Goal: Task Accomplishment & Management: Use online tool/utility

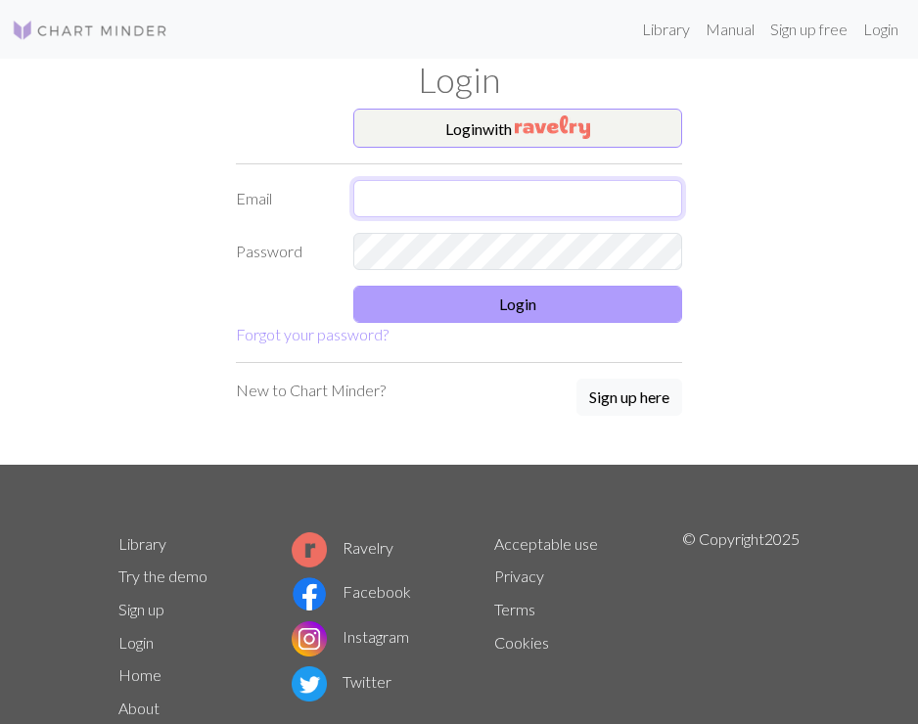
type input "[EMAIL_ADDRESS][DOMAIN_NAME]"
click at [670, 313] on button "Login" at bounding box center [517, 304] width 329 height 37
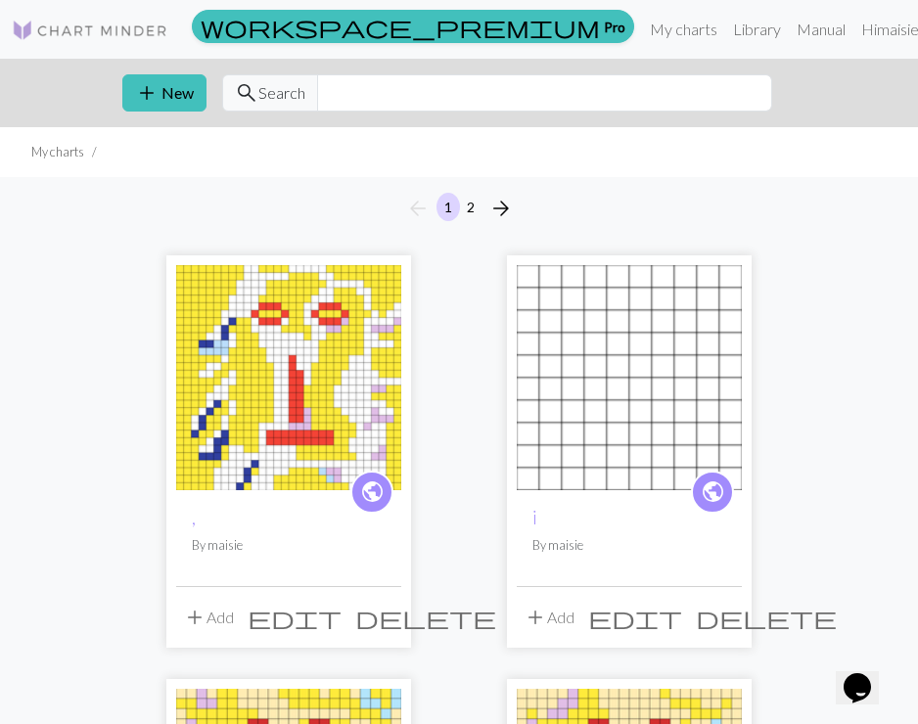
click at [311, 432] on img at bounding box center [288, 377] width 225 height 225
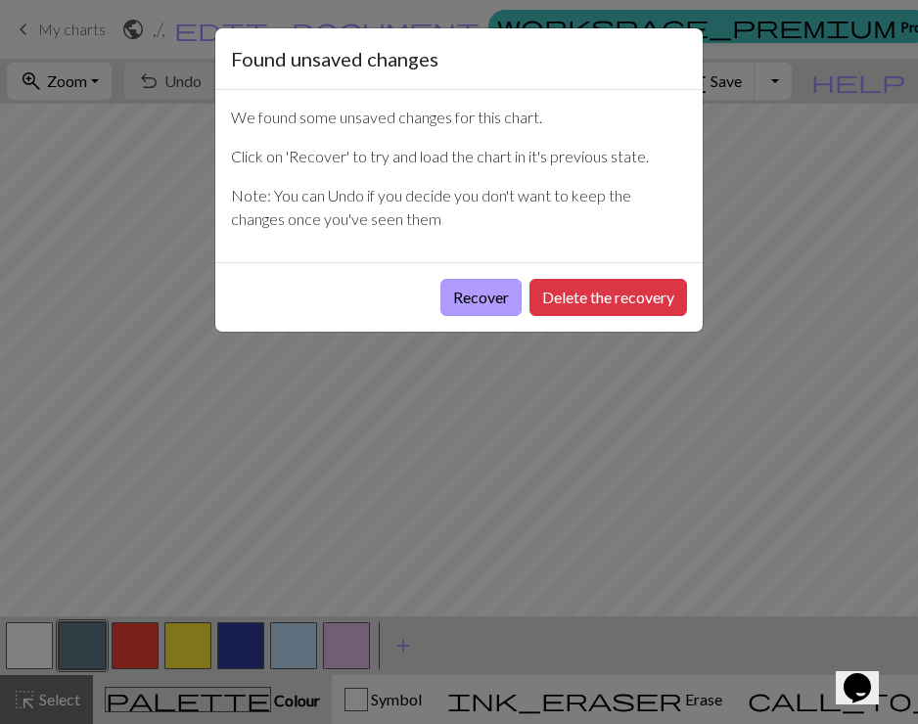
click at [468, 304] on button "Recover" at bounding box center [480, 297] width 81 height 37
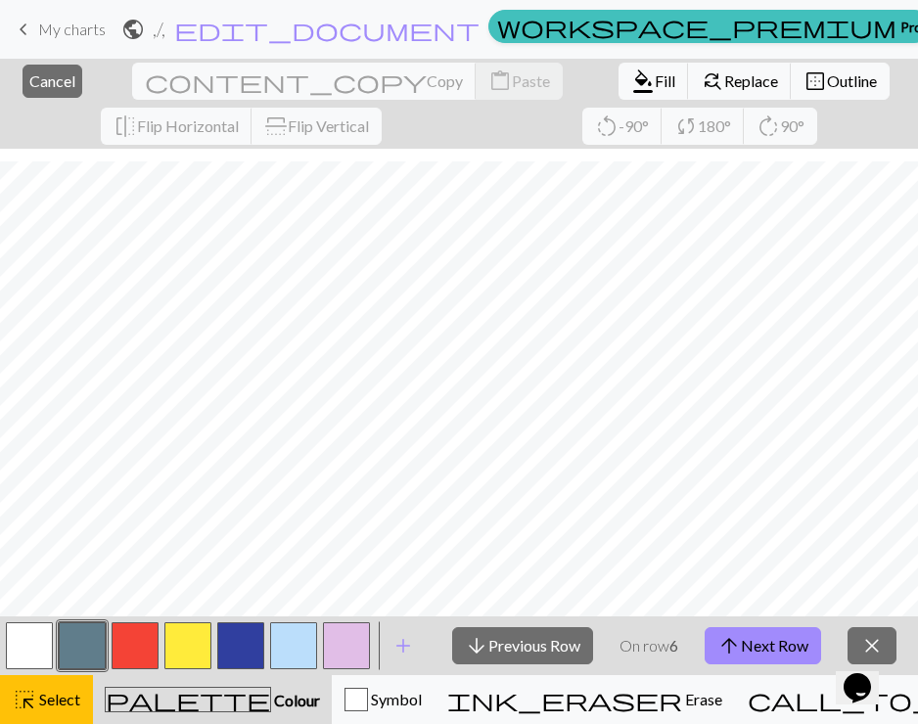
scroll to position [207, 0]
click at [33, 83] on span "Cancel" at bounding box center [52, 80] width 46 height 19
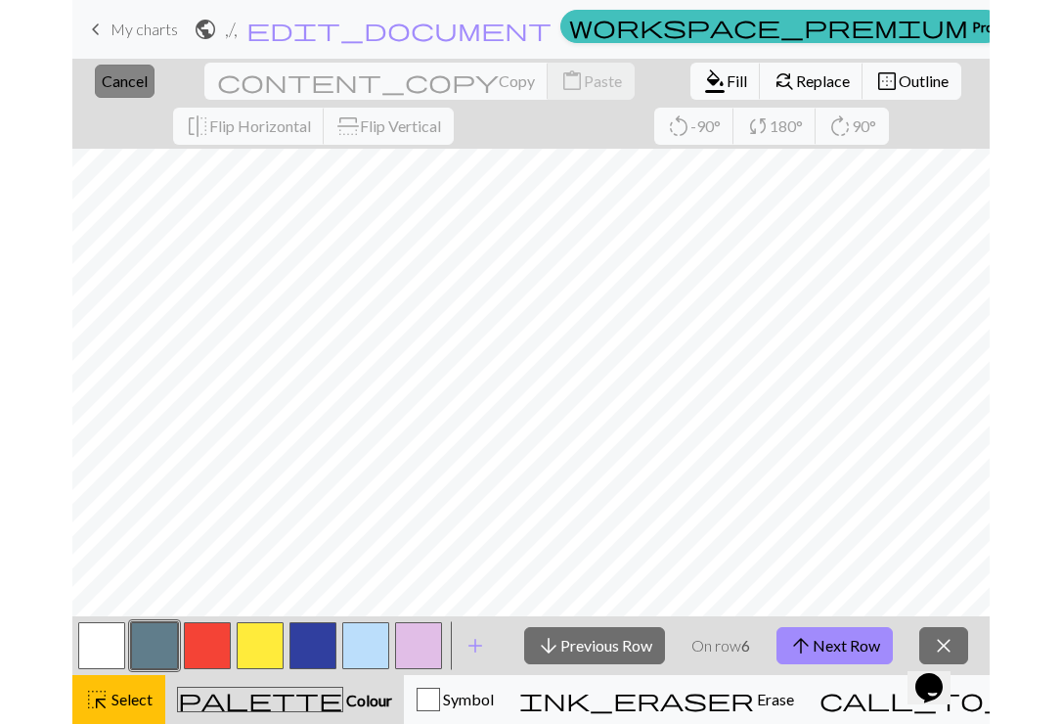
scroll to position [162, 0]
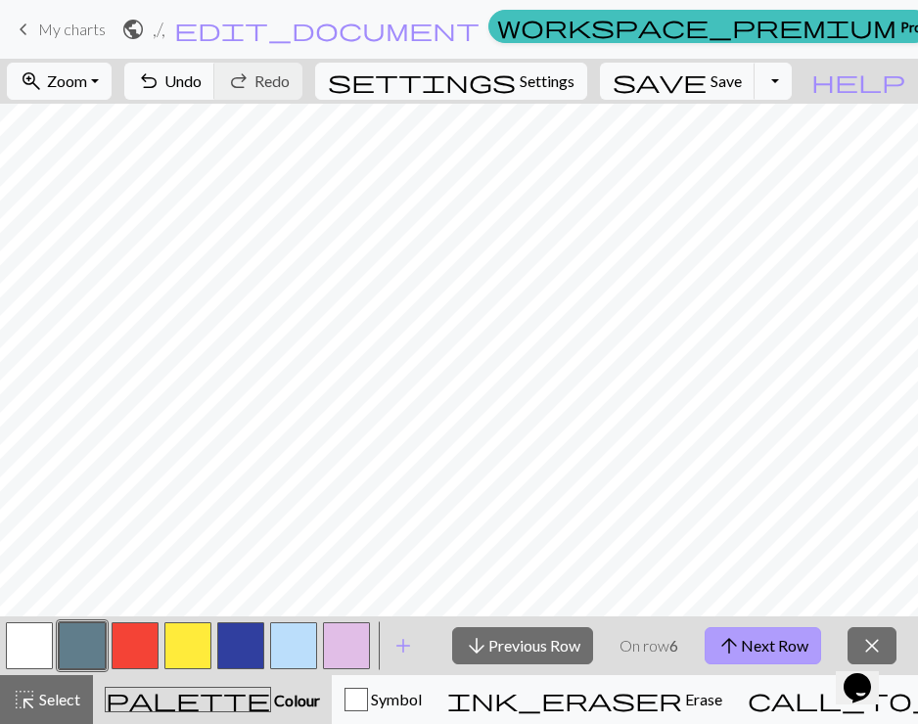
click at [789, 648] on button "arrow_upward Next Row" at bounding box center [762, 645] width 116 height 37
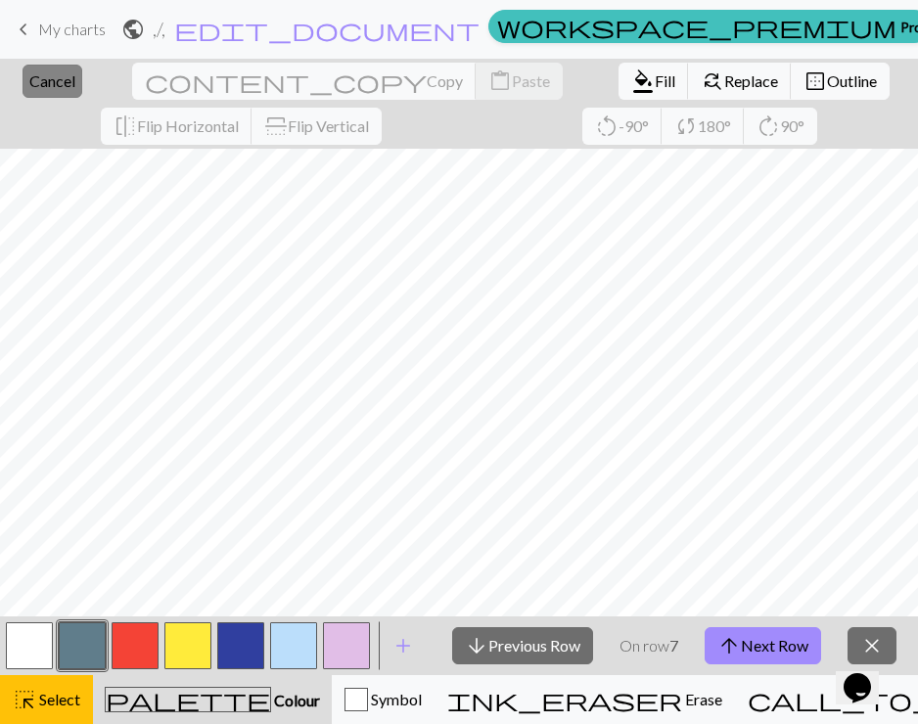
click at [33, 72] on span "Cancel" at bounding box center [52, 80] width 46 height 19
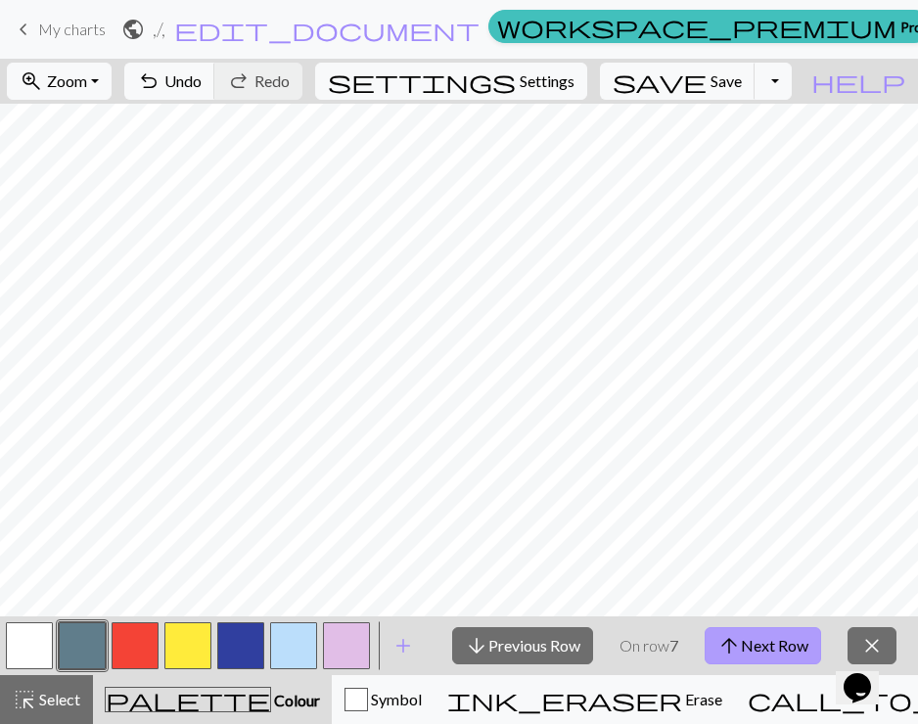
click at [739, 642] on span "arrow_upward" at bounding box center [728, 645] width 23 height 27
click at [544, 641] on button "arrow_downward Previous Row" at bounding box center [522, 645] width 141 height 37
click at [750, 635] on button "arrow_upward Next Row" at bounding box center [762, 645] width 116 height 37
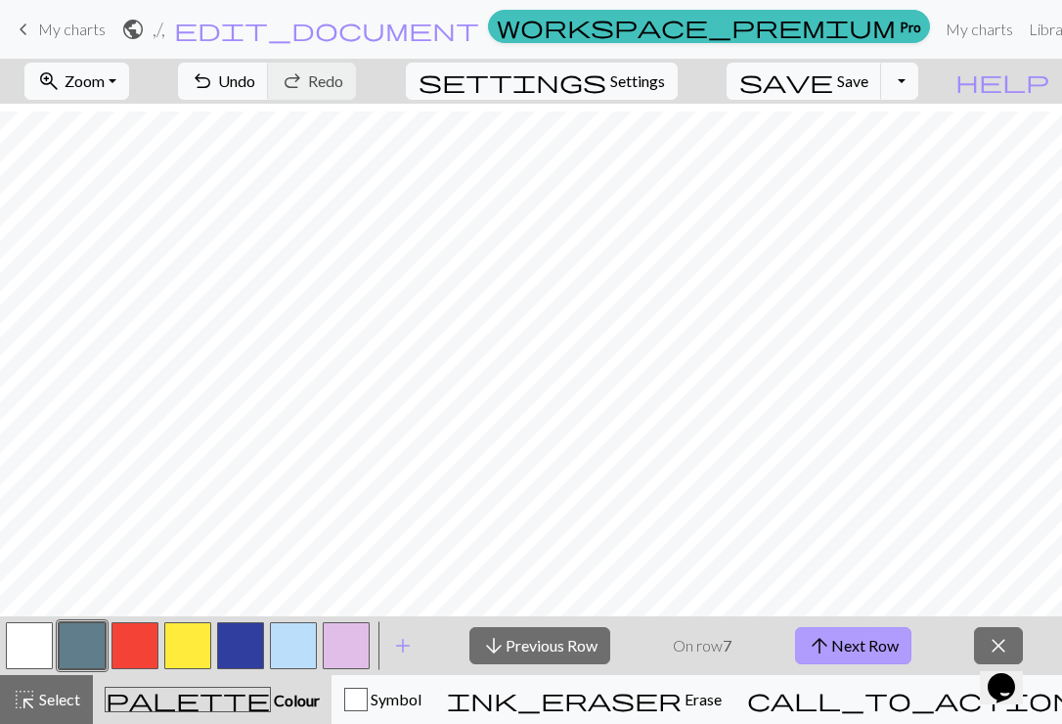
scroll to position [113, 0]
click at [833, 643] on button "arrow_upward Next Row" at bounding box center [853, 645] width 116 height 37
click at [864, 638] on button "arrow_upward Next Row" at bounding box center [853, 645] width 116 height 37
click at [869, 639] on button "arrow_upward Next Row" at bounding box center [853, 645] width 116 height 37
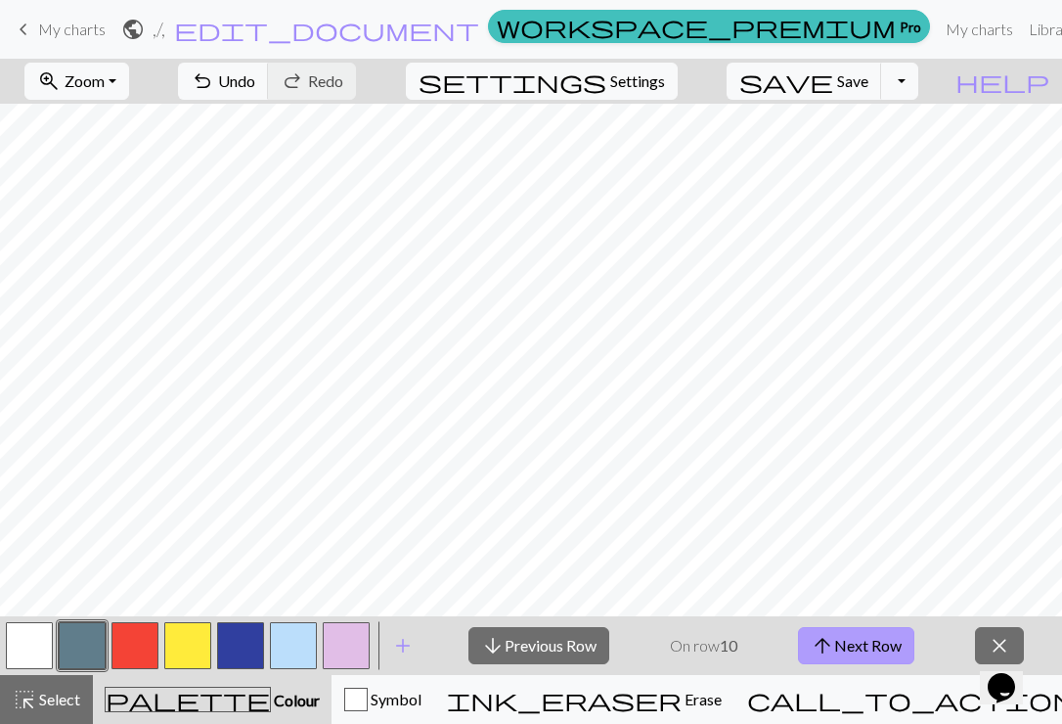
click at [885, 648] on button "arrow_upward Next Row" at bounding box center [856, 645] width 116 height 37
click at [865, 652] on button "arrow_upward Next Row" at bounding box center [856, 645] width 116 height 37
click at [863, 641] on button "arrow_upward Next Row" at bounding box center [856, 645] width 116 height 37
click at [864, 649] on button "arrow_upward Next Row" at bounding box center [856, 645] width 116 height 37
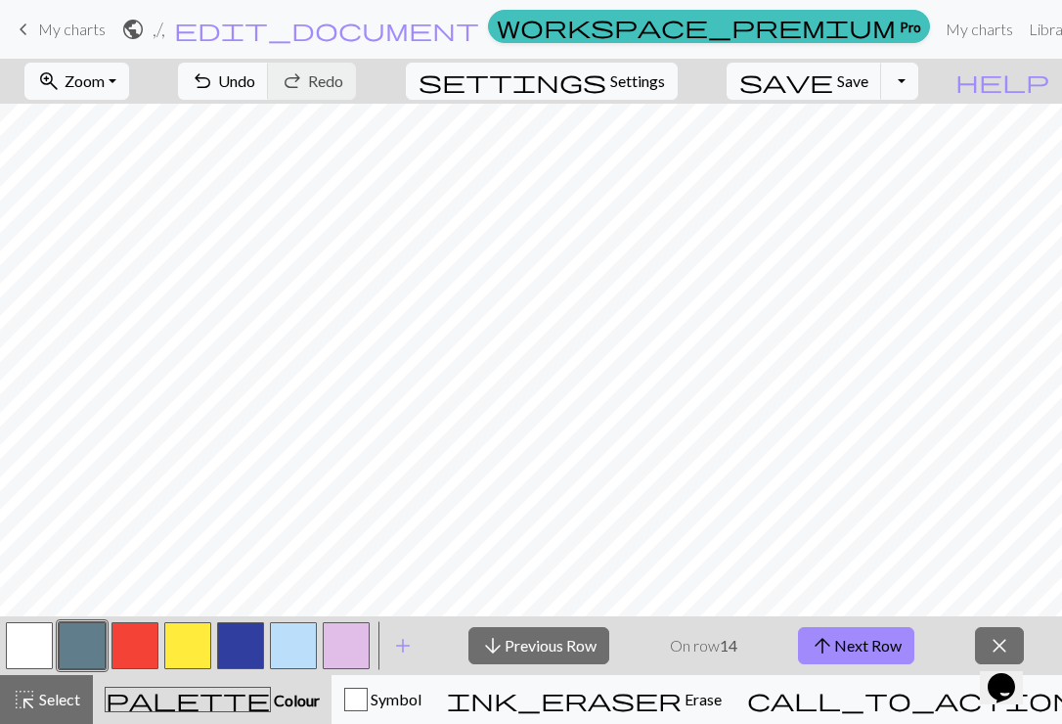
scroll to position [0, 0]
click at [857, 650] on button "arrow_upward Next Row" at bounding box center [856, 645] width 116 height 37
click at [863, 638] on button "arrow_upward Next Row" at bounding box center [856, 645] width 116 height 37
click at [850, 648] on button "arrow_upward Next Row" at bounding box center [856, 645] width 116 height 37
click at [866, 654] on button "arrow_upward Next Row" at bounding box center [856, 645] width 116 height 37
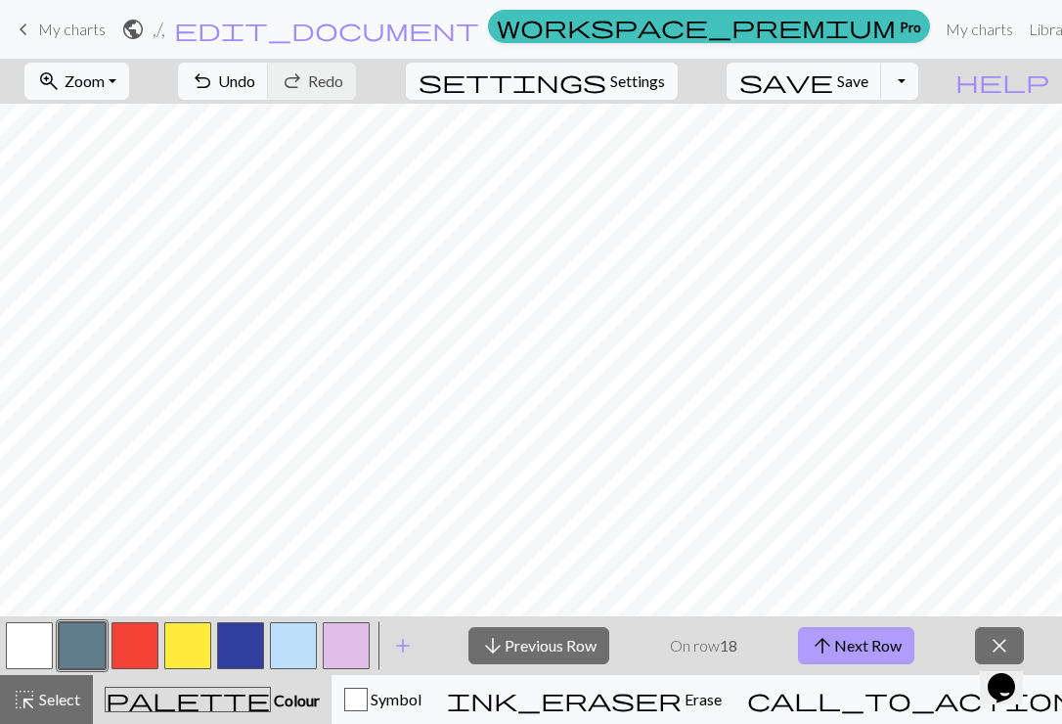
click at [874, 654] on button "arrow_upward Next Row" at bounding box center [856, 645] width 116 height 37
click at [858, 652] on button "arrow_upward Next Row" at bounding box center [856, 645] width 116 height 37
click at [851, 650] on button "arrow_upward Next Row" at bounding box center [856, 645] width 116 height 37
click at [868, 651] on button "arrow_upward Next Row" at bounding box center [856, 645] width 116 height 37
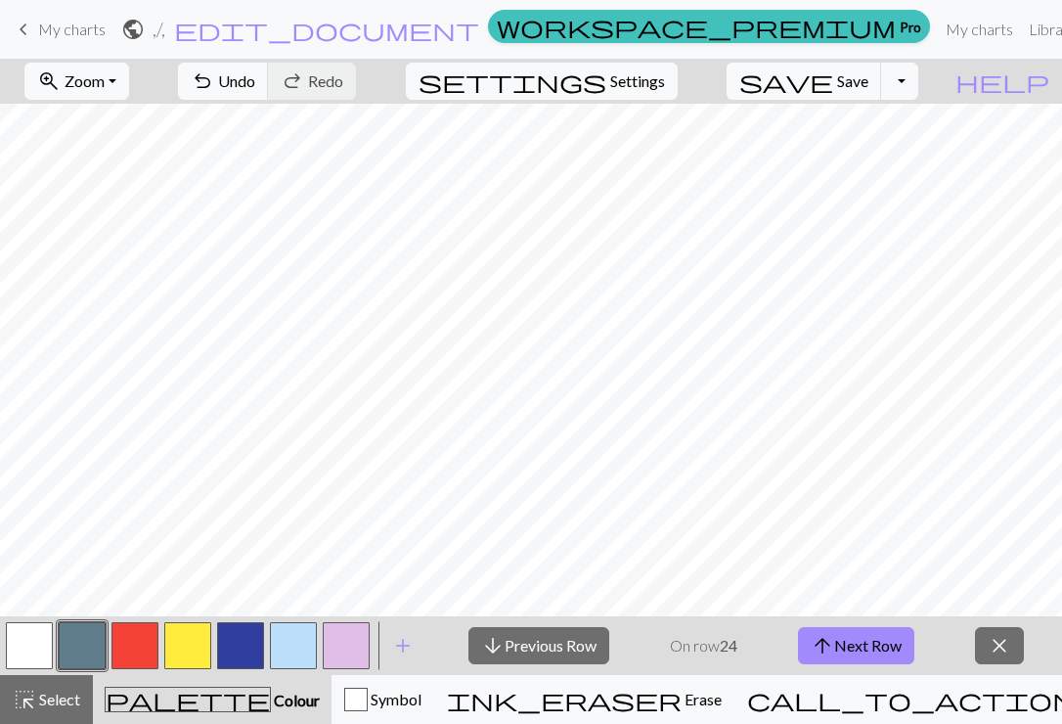
scroll to position [0, 0]
